Goal: Task Accomplishment & Management: Manage account settings

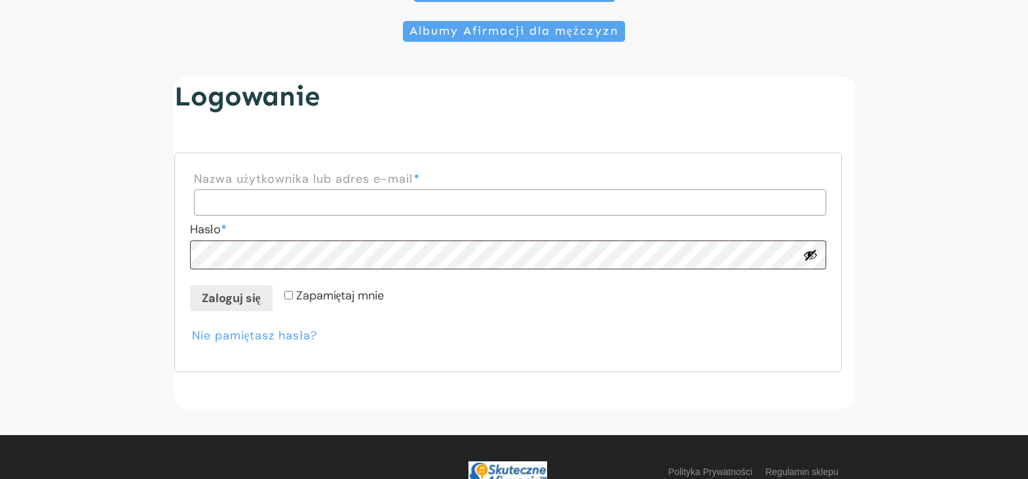
click at [262, 203] on input "Nazwa użytkownika lub adres e-mail * Wymagane" at bounding box center [510, 202] width 632 height 26
type input "**********"
click at [230, 305] on button "Zaloguj się" at bounding box center [231, 298] width 83 height 26
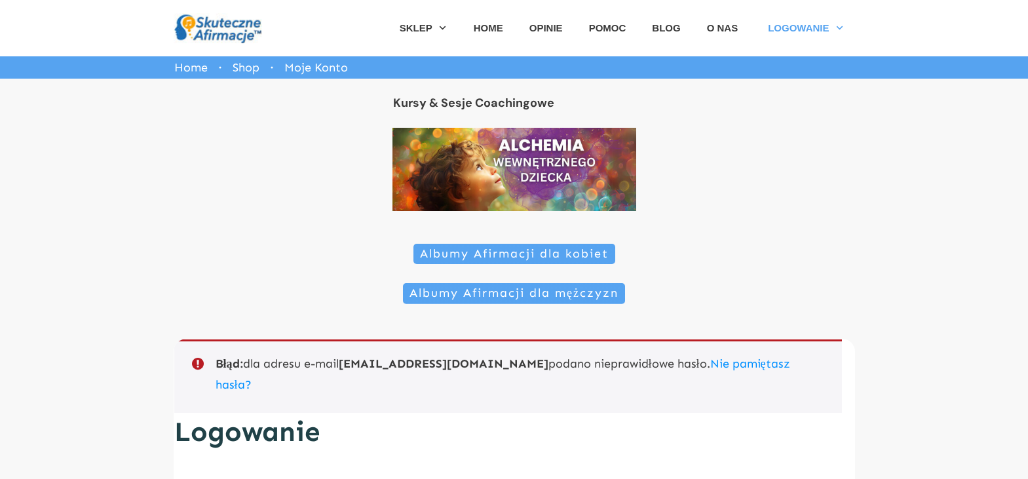
scroll to position [131, 0]
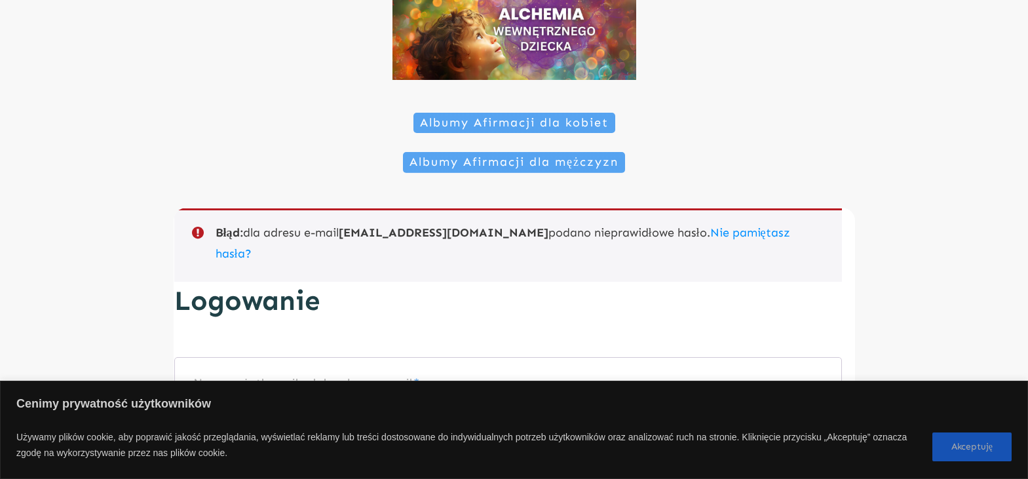
click at [975, 453] on button "Akceptuję" at bounding box center [971, 446] width 79 height 29
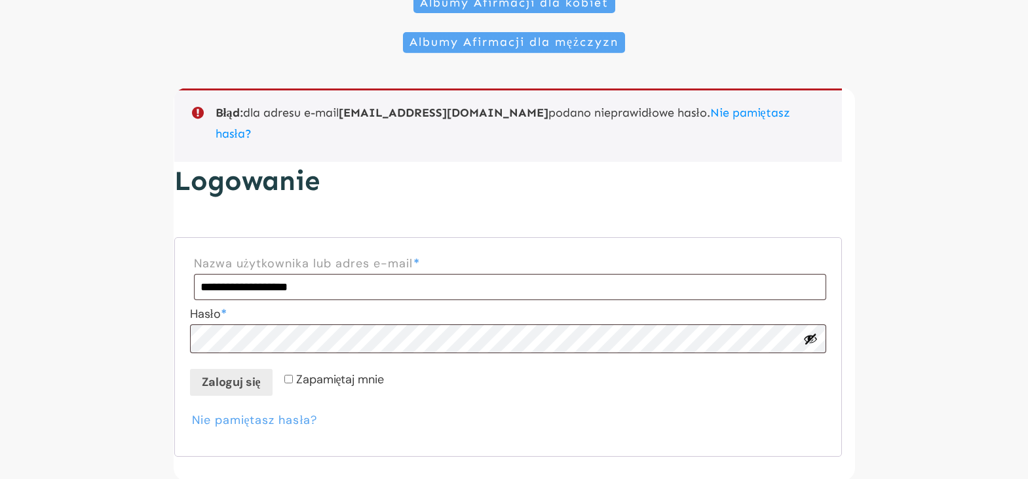
scroll to position [259, 0]
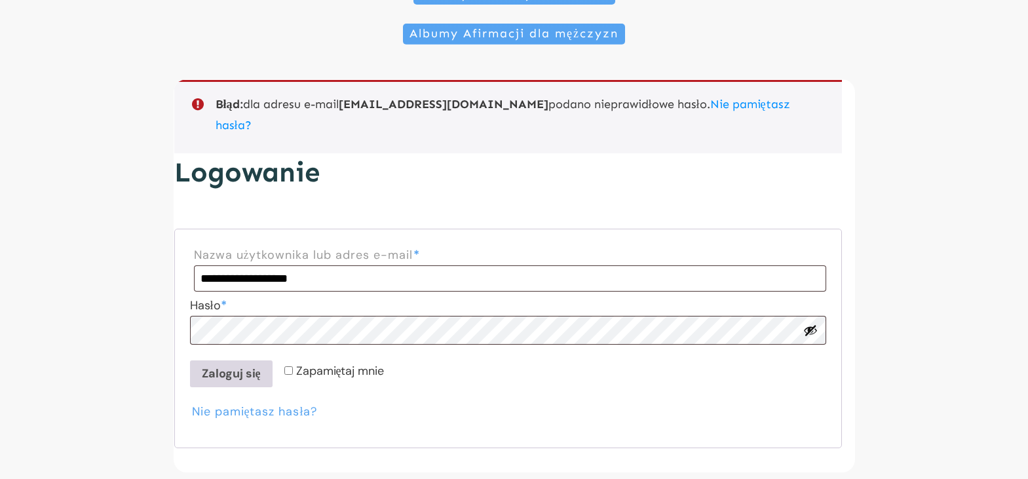
click at [222, 360] on button "Zaloguj się" at bounding box center [231, 373] width 83 height 26
